Goal: Information Seeking & Learning: Learn about a topic

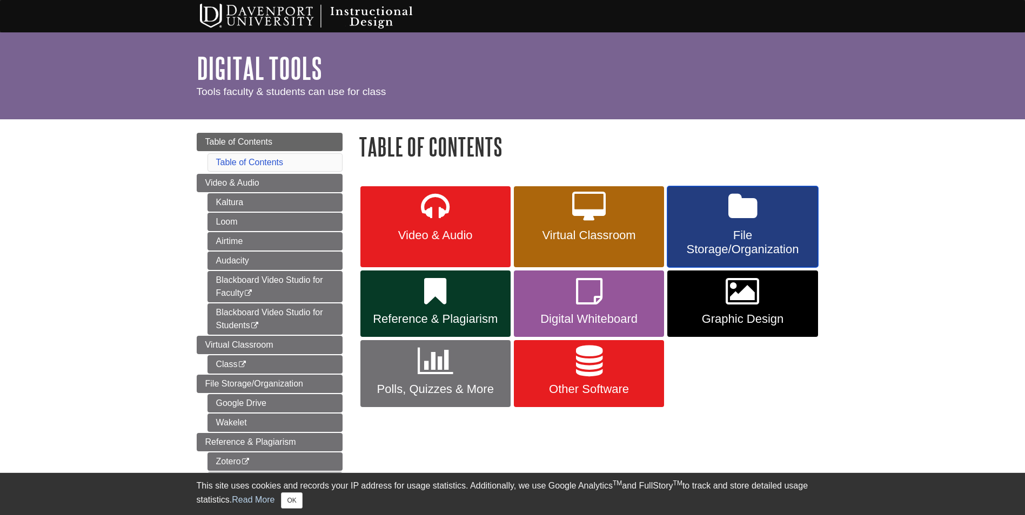
click at [723, 221] on link "File Storage/Organization" at bounding box center [742, 226] width 150 height 81
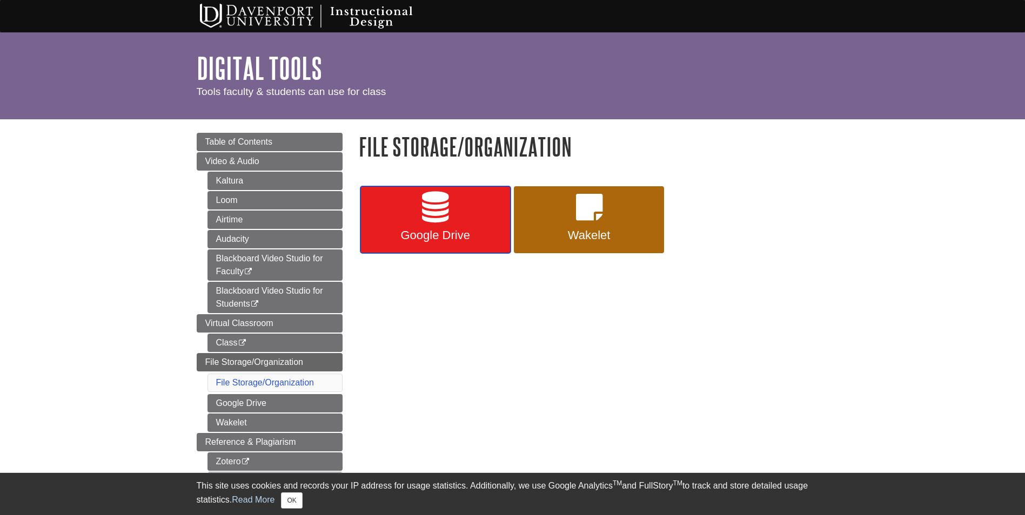
click at [400, 223] on link "Google Drive" at bounding box center [435, 219] width 150 height 67
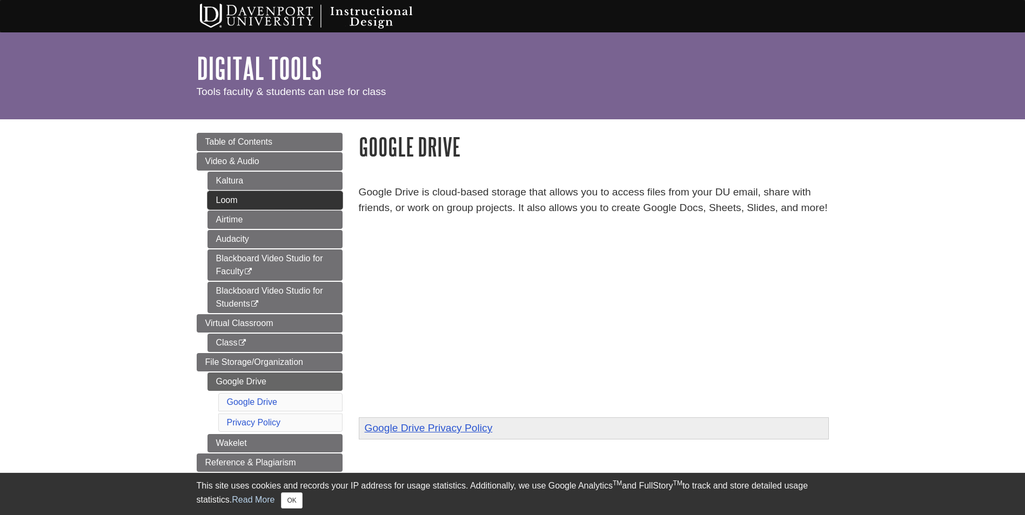
click at [245, 207] on link "Loom" at bounding box center [274, 200] width 135 height 18
